Goal: Use online tool/utility: Utilize a website feature to perform a specific function

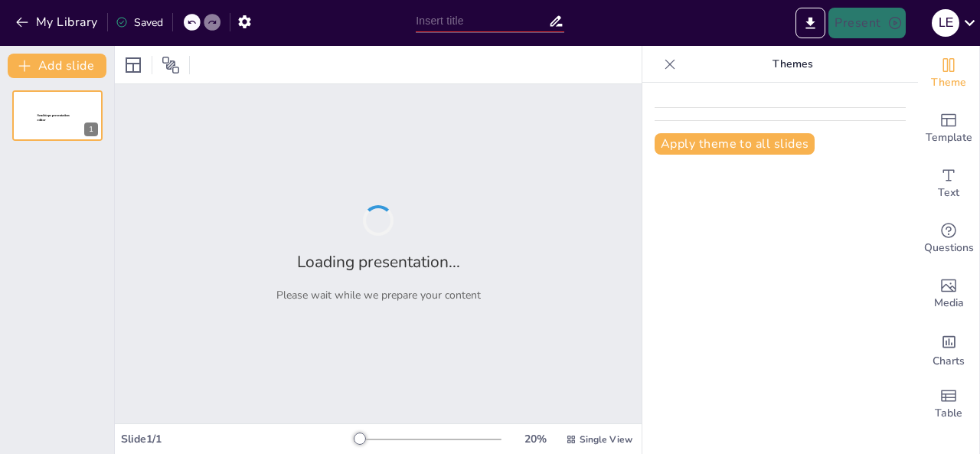
type input "Cyberbullying and Online Harassment: Implications for Social Responsibility"
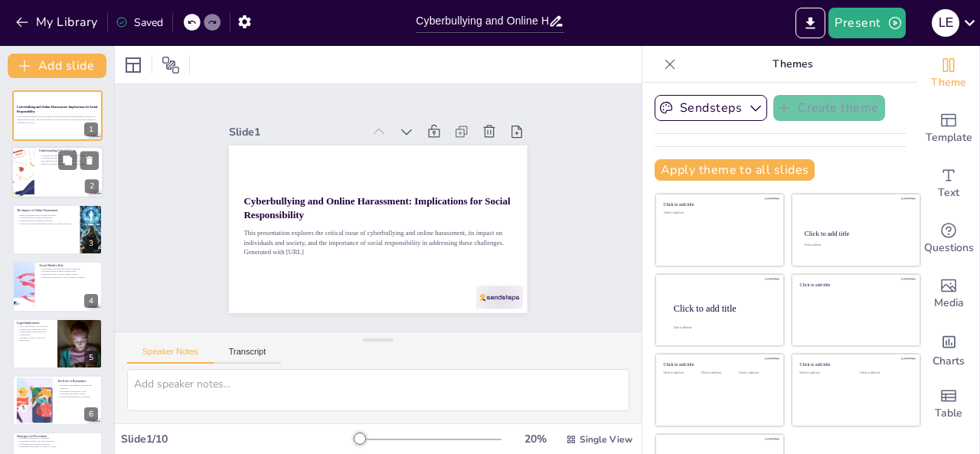
click at [49, 163] on p "Effective combat requires understanding its dynamics." at bounding box center [69, 164] width 60 height 3
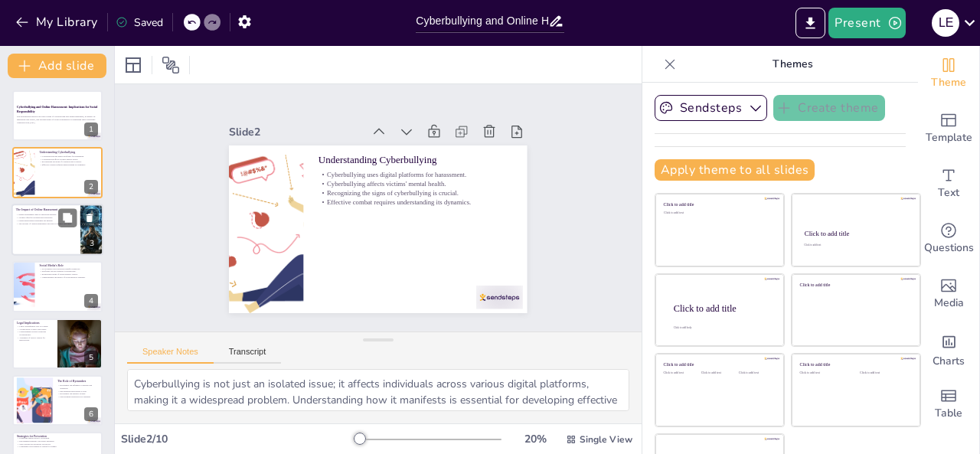
click at [54, 230] on div at bounding box center [57, 230] width 92 height 52
type textarea "The emotional toll of online harassment can be profound, affecting victims' day…"
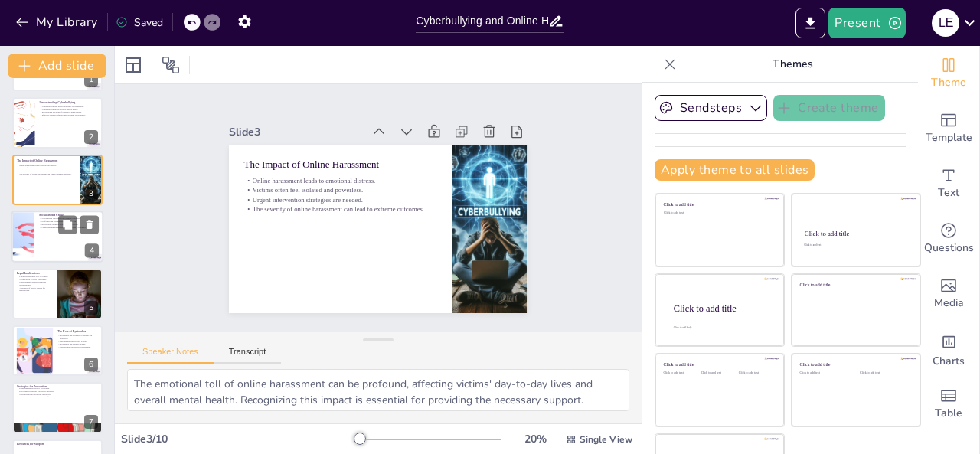
scroll to position [61, 0]
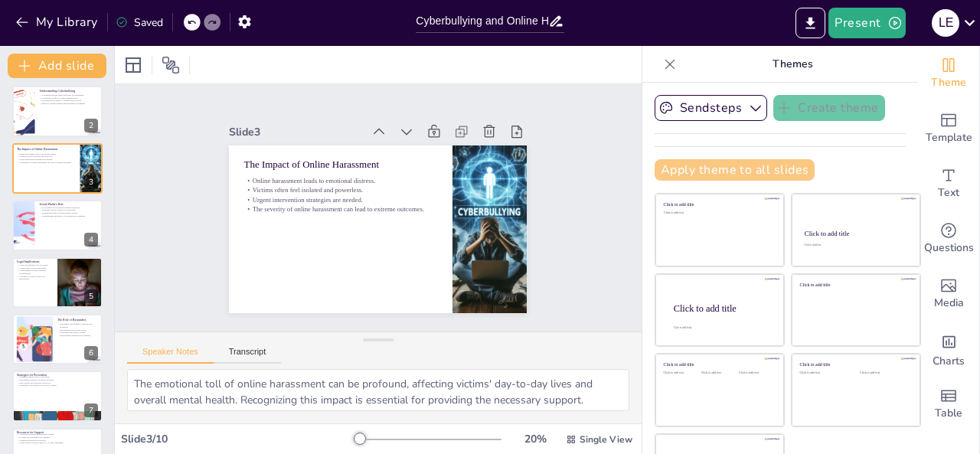
click at [698, 168] on button "Apply theme to all slides" at bounding box center [735, 169] width 160 height 21
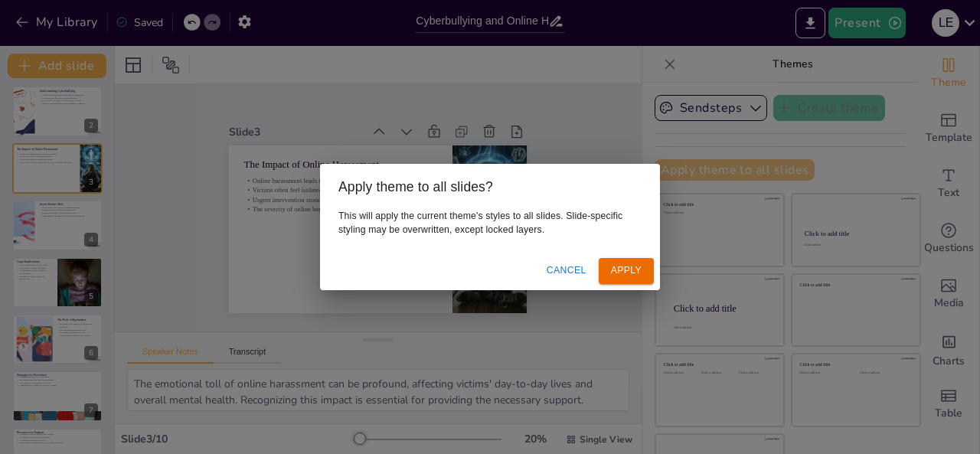
click at [698, 168] on div "Apply theme to all slides? This will apply the current theme's styles to all sl…" at bounding box center [490, 227] width 980 height 454
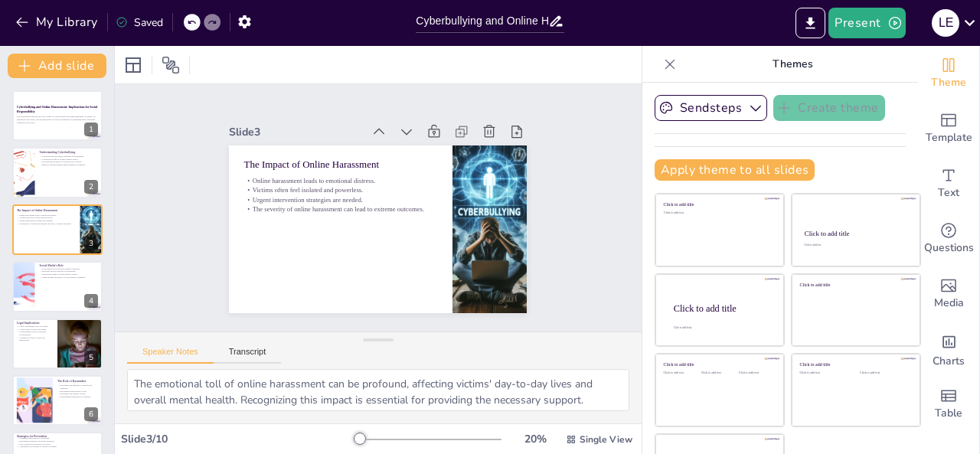
scroll to position [49, 0]
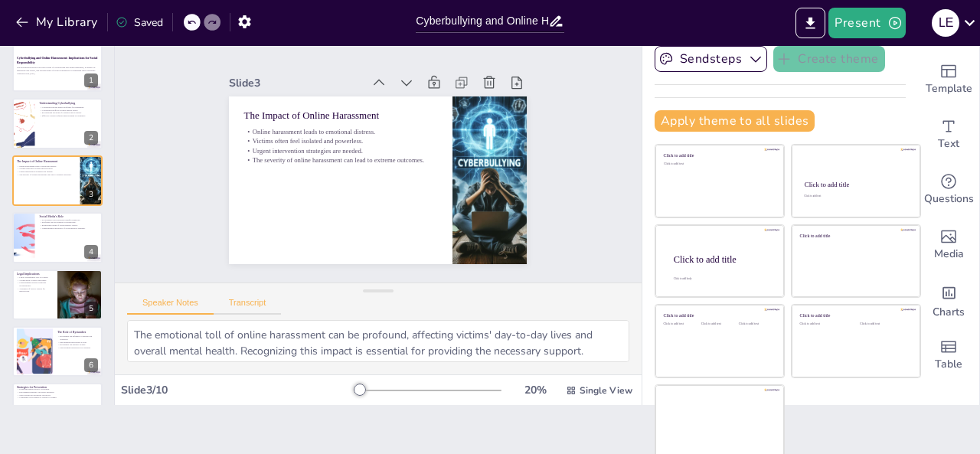
click at [245, 309] on button "Transcript" at bounding box center [248, 306] width 68 height 17
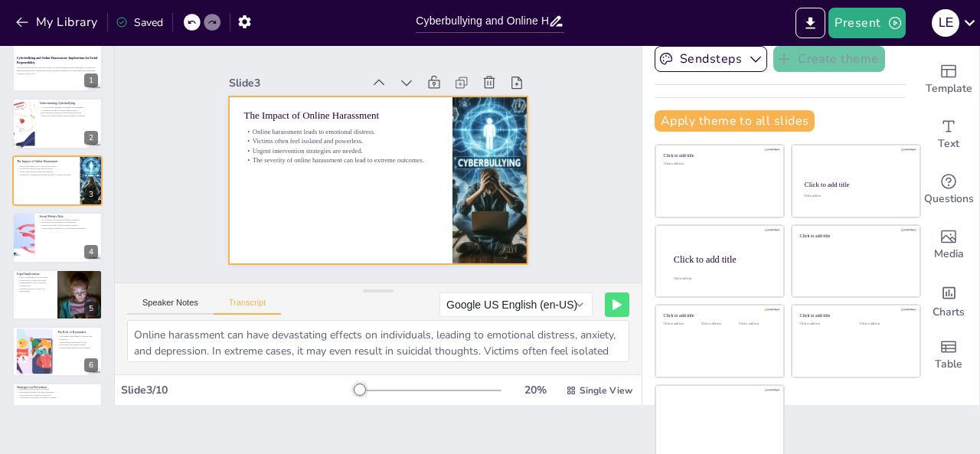
scroll to position [0, 0]
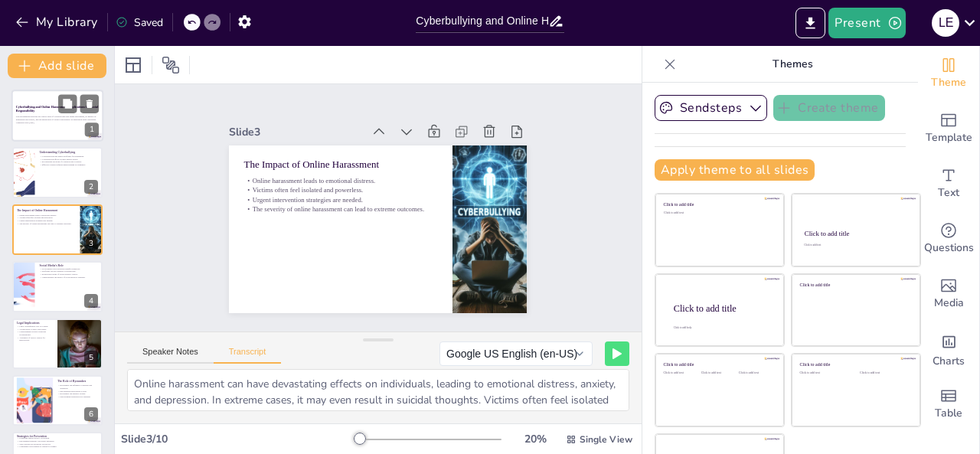
click at [47, 129] on div at bounding box center [57, 116] width 92 height 52
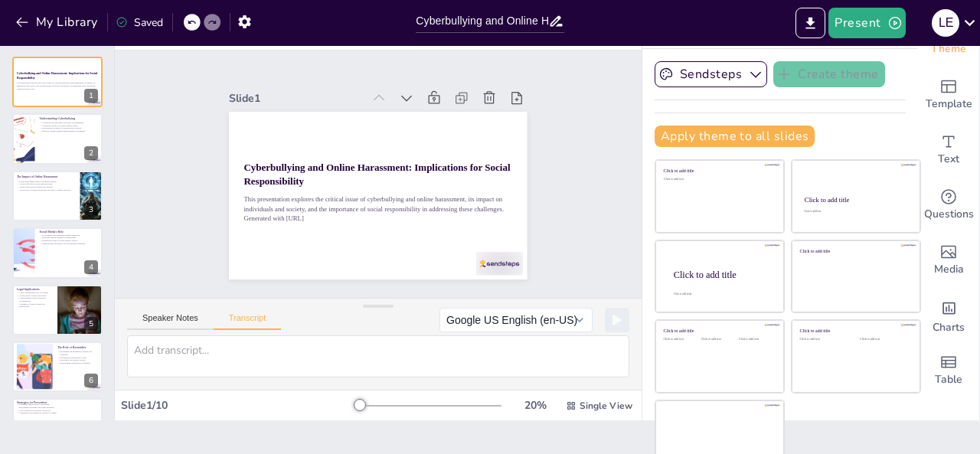
scroll to position [49, 0]
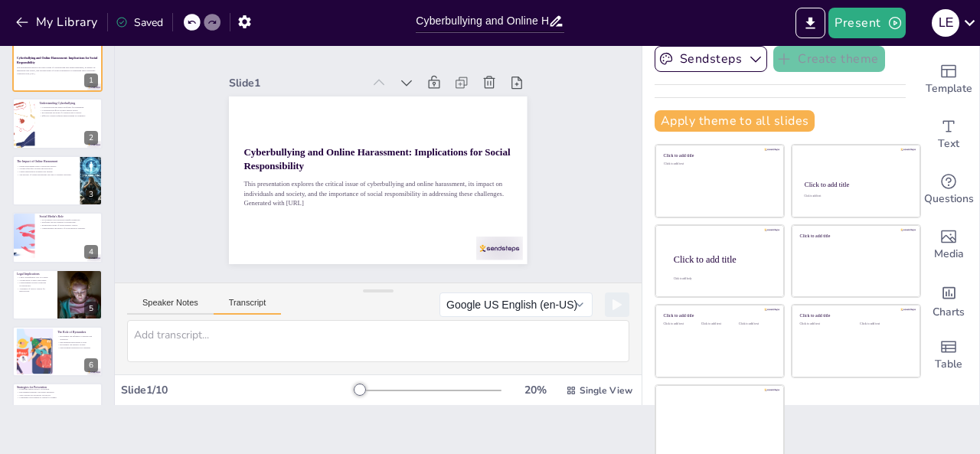
click at [252, 309] on button "Transcript" at bounding box center [248, 306] width 68 height 17
click at [46, 129] on div at bounding box center [57, 124] width 92 height 52
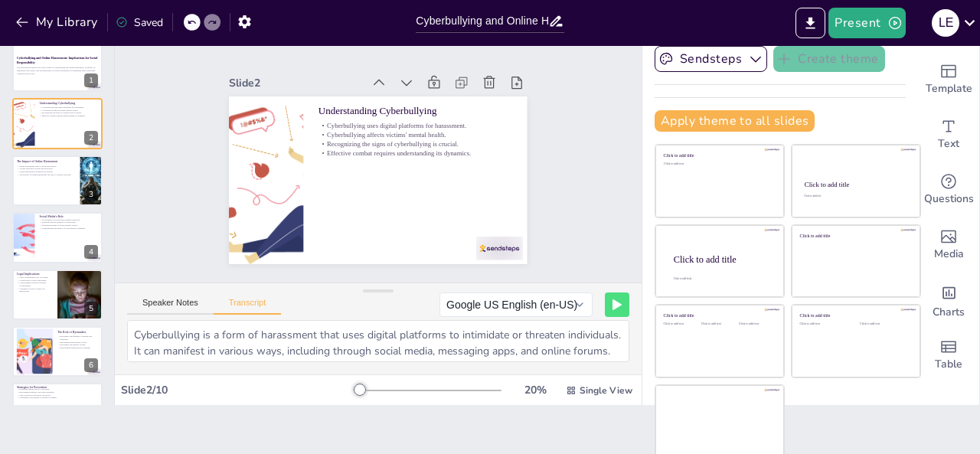
scroll to position [51, 0]
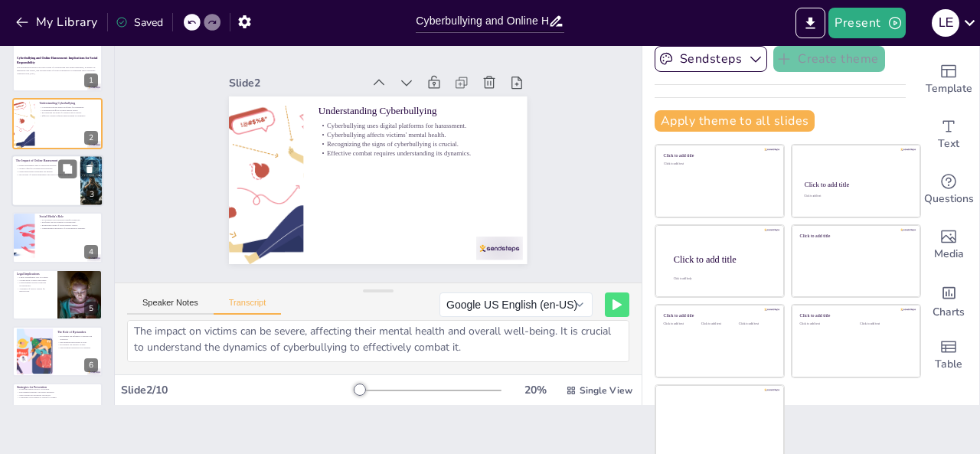
click at [32, 155] on div at bounding box center [57, 181] width 92 height 52
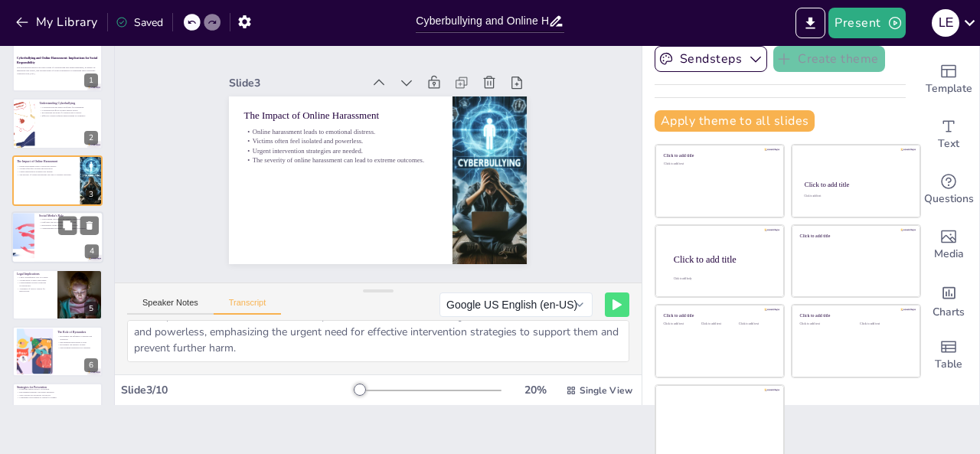
click at [43, 215] on p "Social Media's Role" at bounding box center [69, 216] width 60 height 5
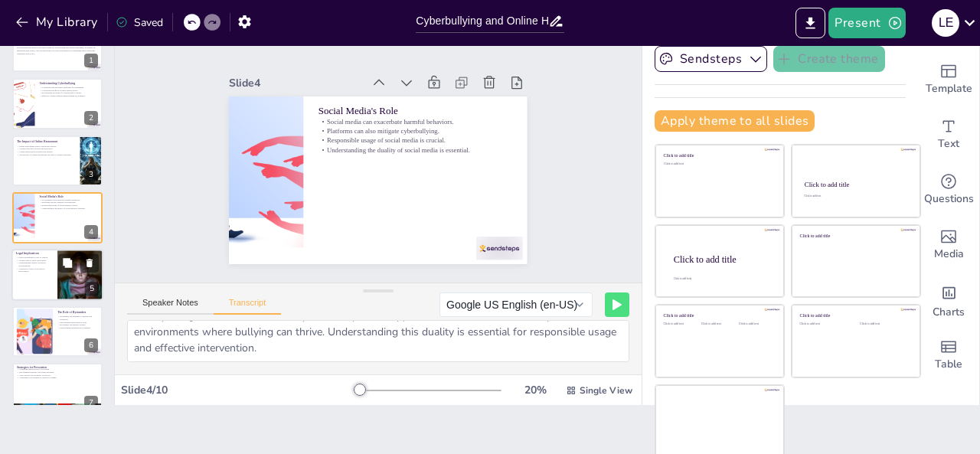
click at [28, 289] on div at bounding box center [57, 275] width 92 height 52
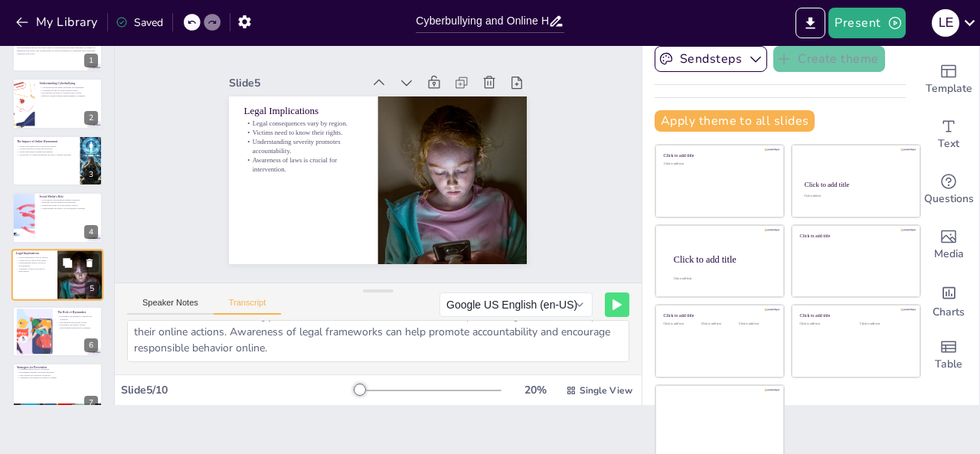
scroll to position [77, 0]
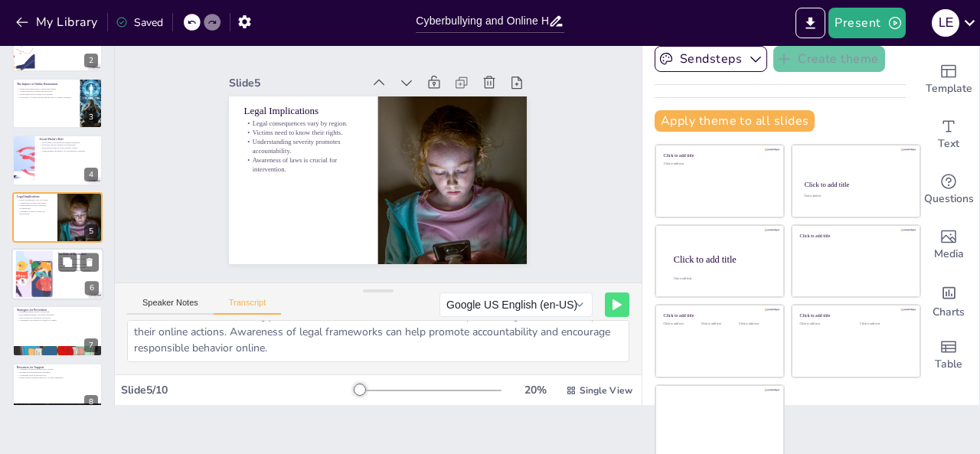
click at [35, 283] on div at bounding box center [34, 274] width 93 height 47
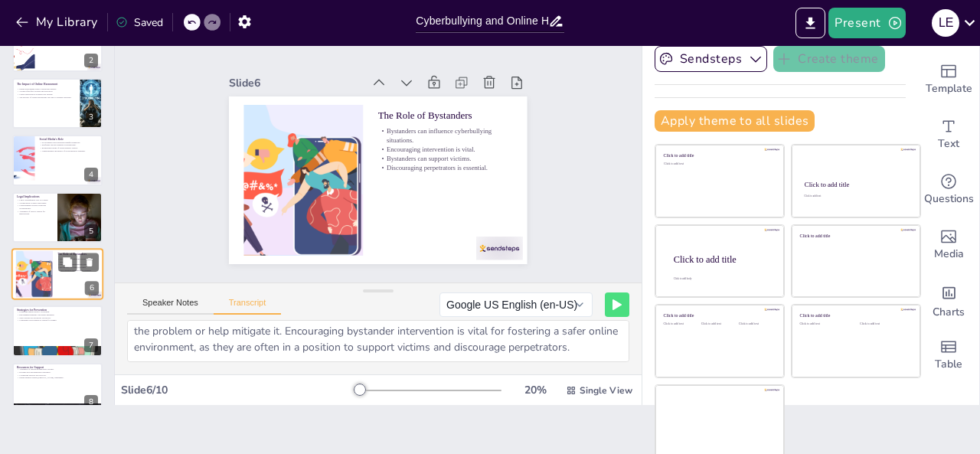
scroll to position [134, 0]
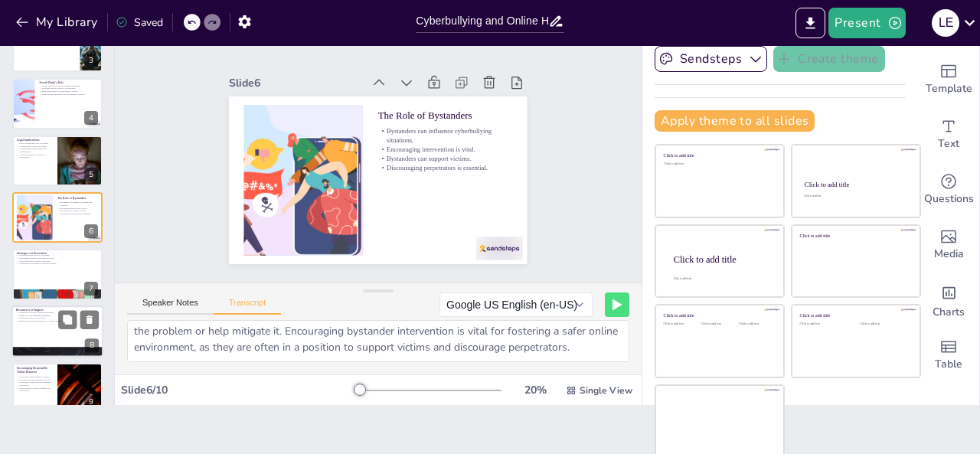
click at [19, 309] on p "Resources for Support" at bounding box center [57, 310] width 83 height 5
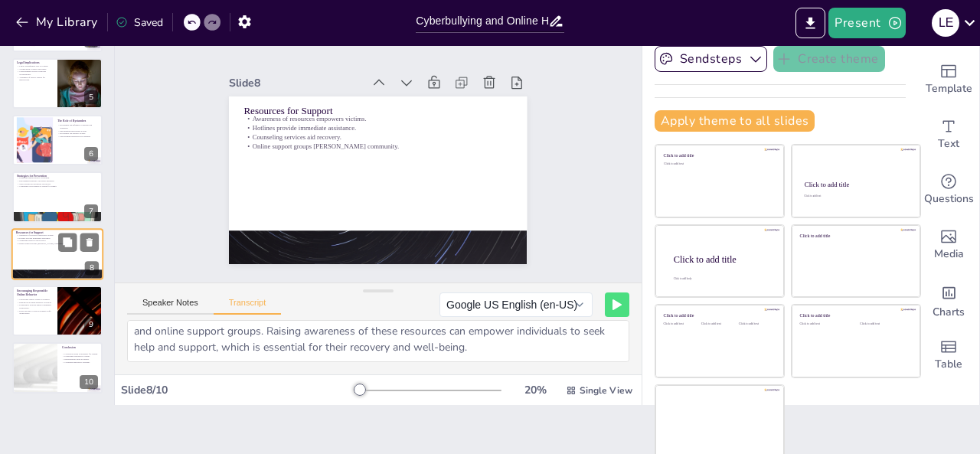
scroll to position [19, 0]
click at [34, 316] on div at bounding box center [57, 311] width 92 height 52
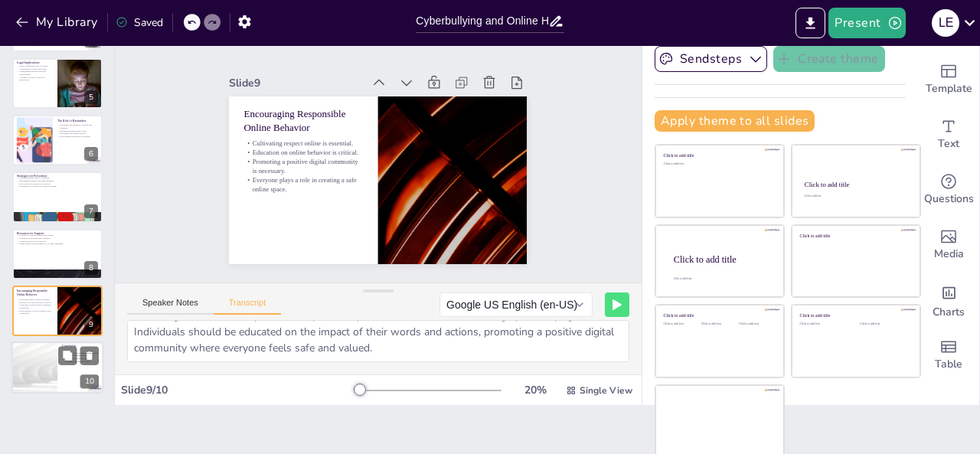
click at [32, 348] on div at bounding box center [35, 368] width 92 height 52
type textarea "Addressing cyberbullying and online harassment requires collective action from …"
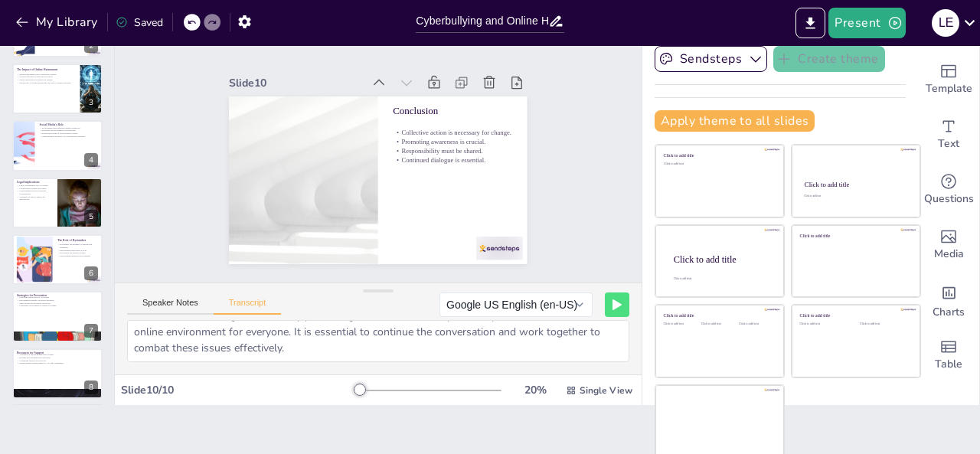
scroll to position [0, 0]
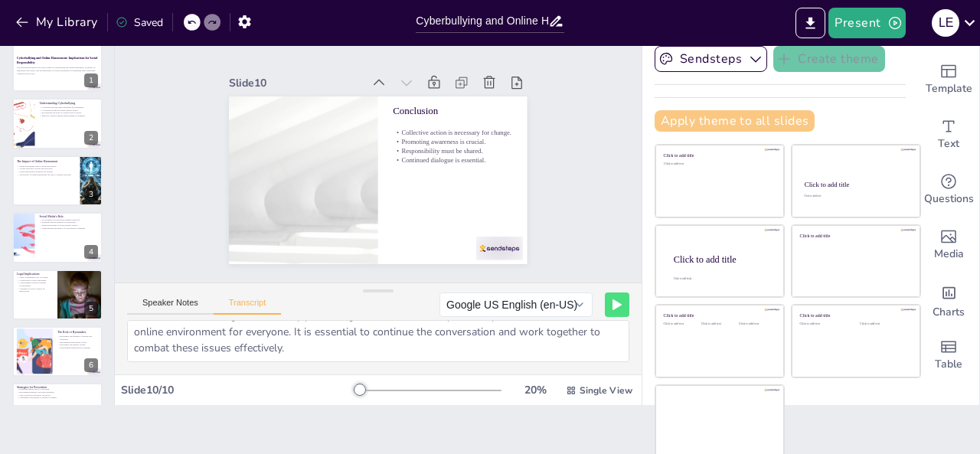
click at [764, 116] on button "Apply theme to all slides" at bounding box center [735, 120] width 160 height 21
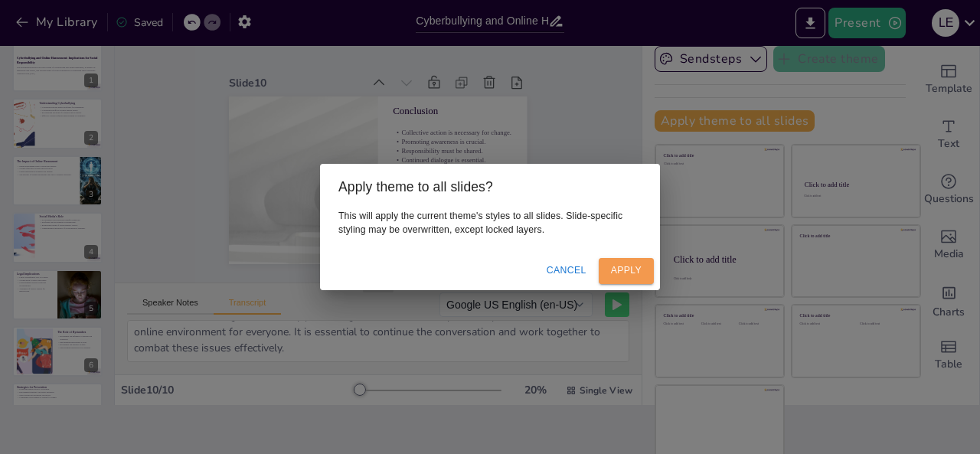
click at [618, 269] on button "Apply" at bounding box center [626, 270] width 55 height 25
